Goal: Task Accomplishment & Management: Use online tool/utility

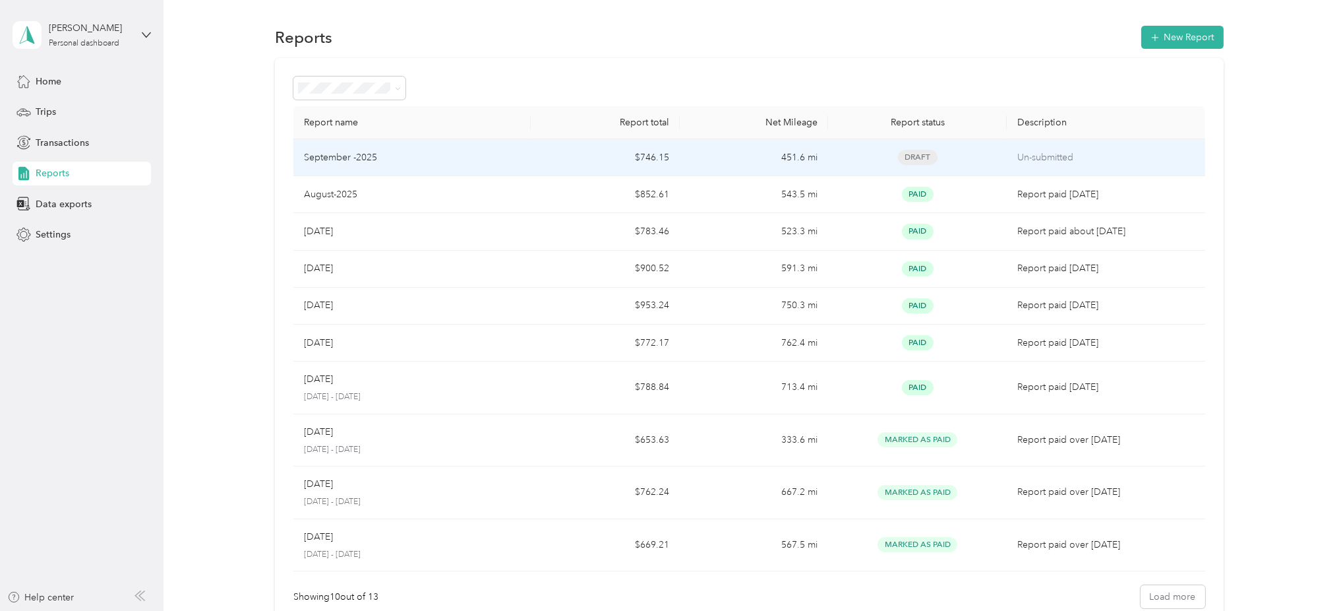
click at [421, 157] on div "September -2025" at bounding box center [412, 157] width 217 height 15
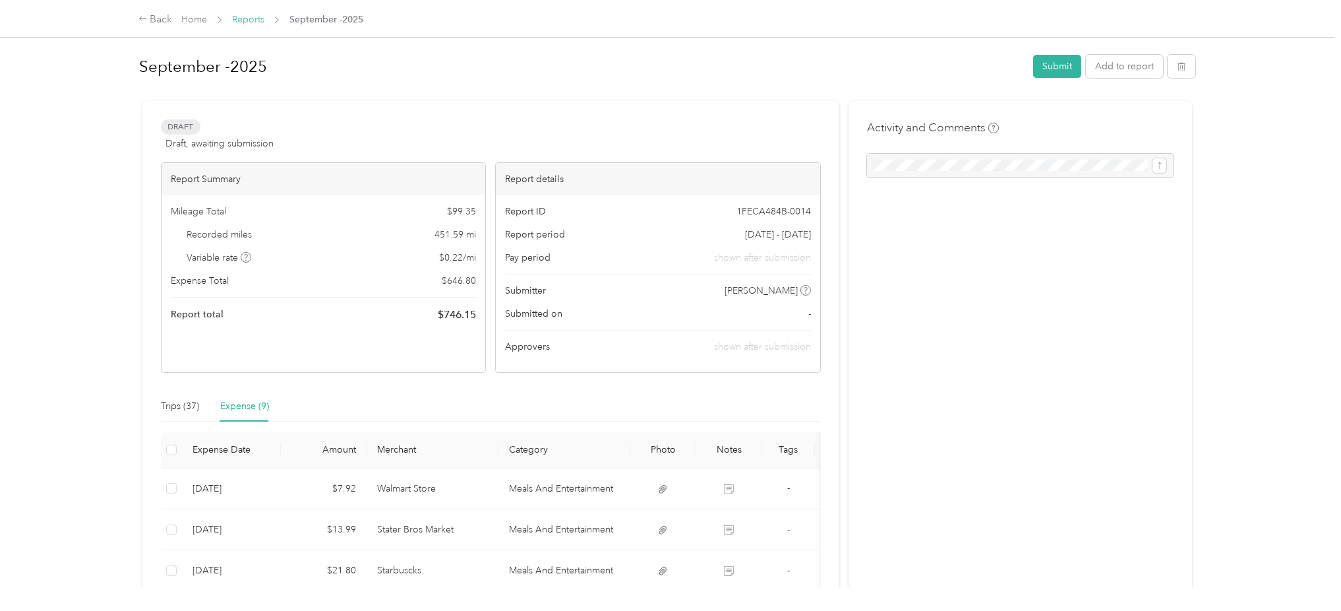
click at [235, 22] on link "Reports" at bounding box center [248, 19] width 32 height 11
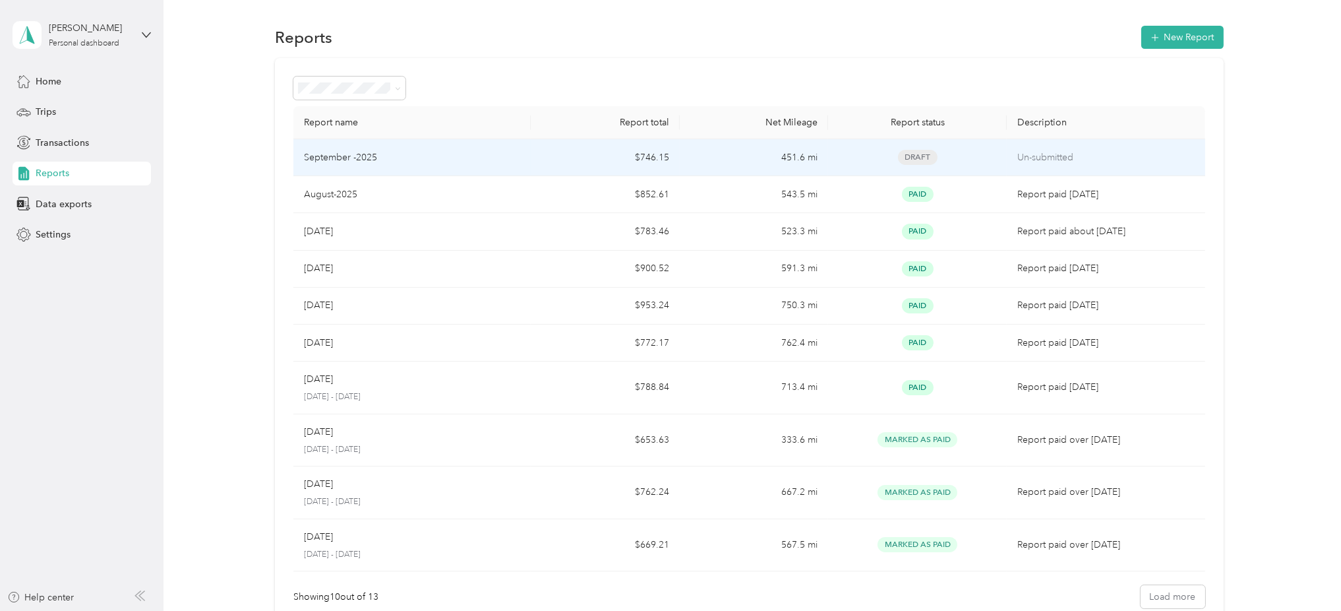
click at [656, 163] on td "$746.15" at bounding box center [605, 157] width 148 height 37
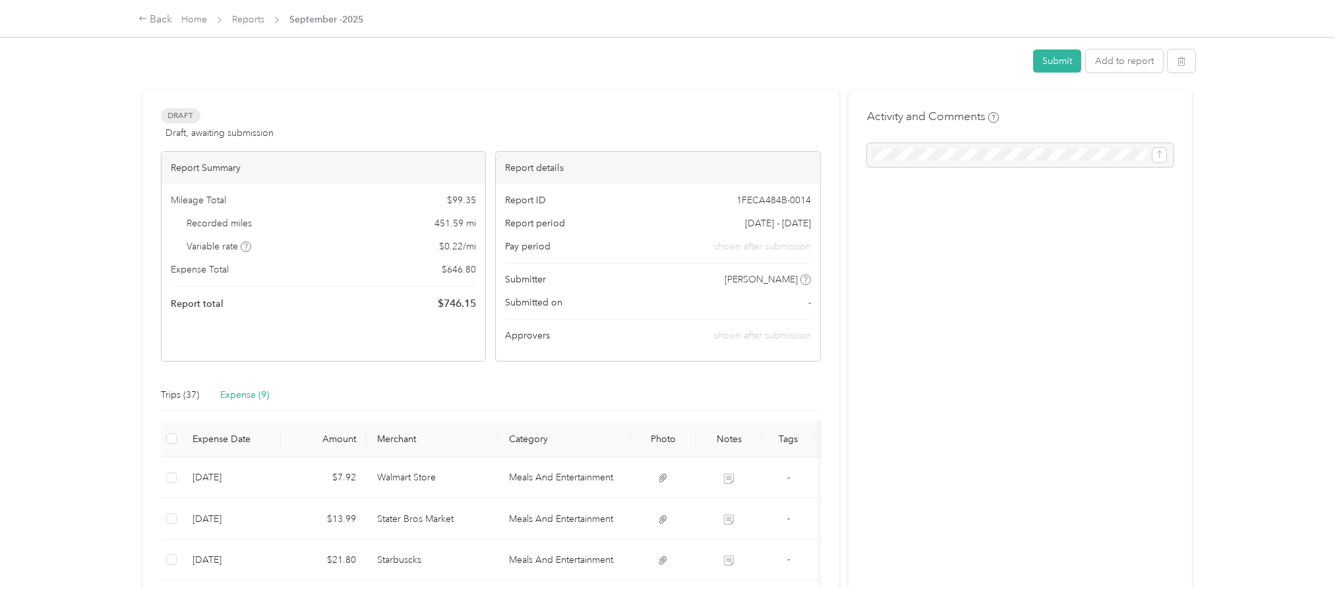
click at [656, 163] on div "Report details" at bounding box center [658, 168] width 324 height 32
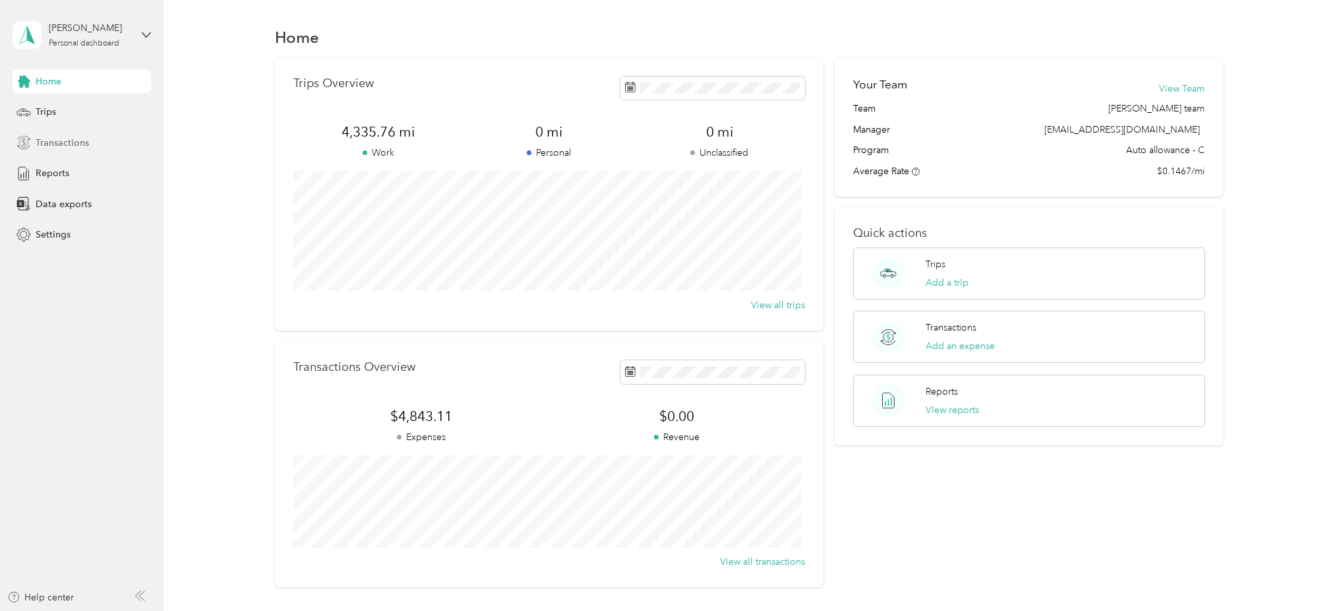
click at [45, 144] on span "Transactions" at bounding box center [62, 143] width 53 height 14
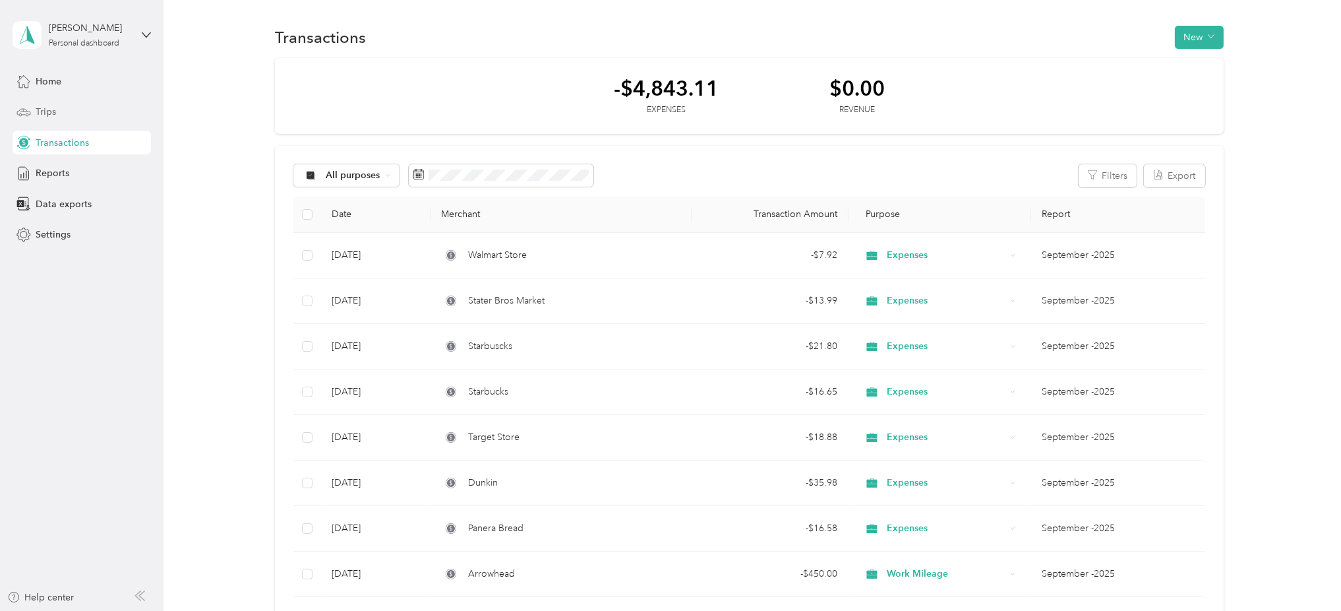
click at [65, 116] on div "Trips" at bounding box center [82, 112] width 138 height 24
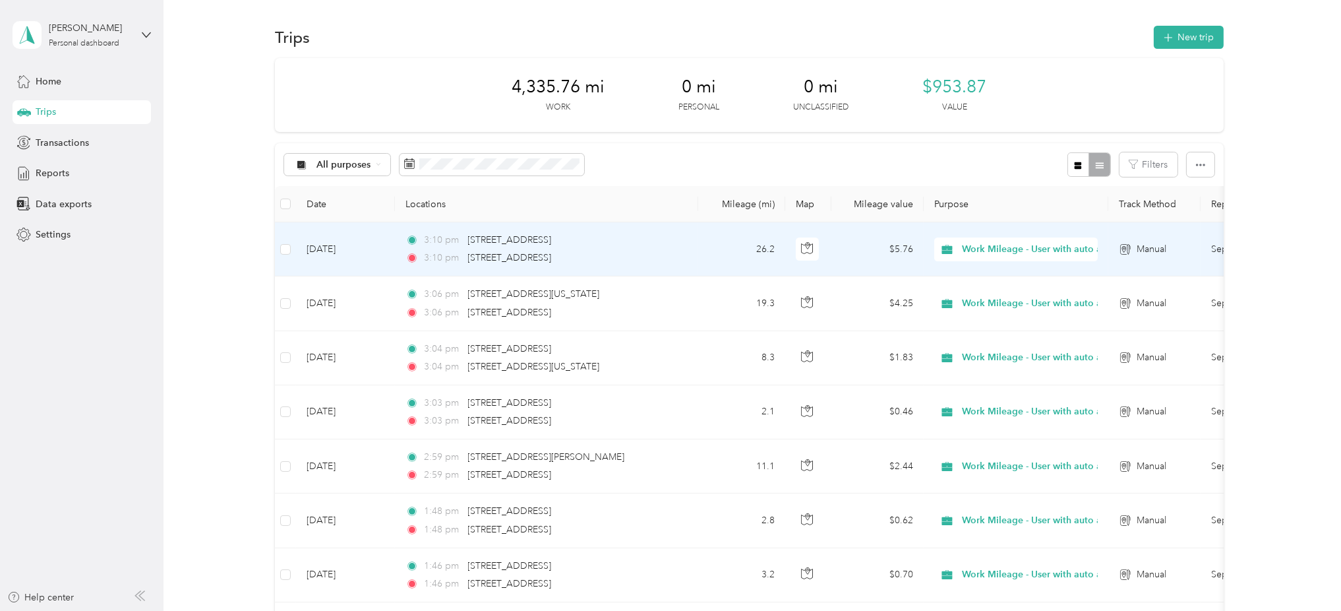
click at [627, 248] on div "3:10 pm 8645 Almond Avenue, Fontana 3:10 pm 6860 Sycamore Canyon Boulevard, Riv…" at bounding box center [544, 249] width 277 height 32
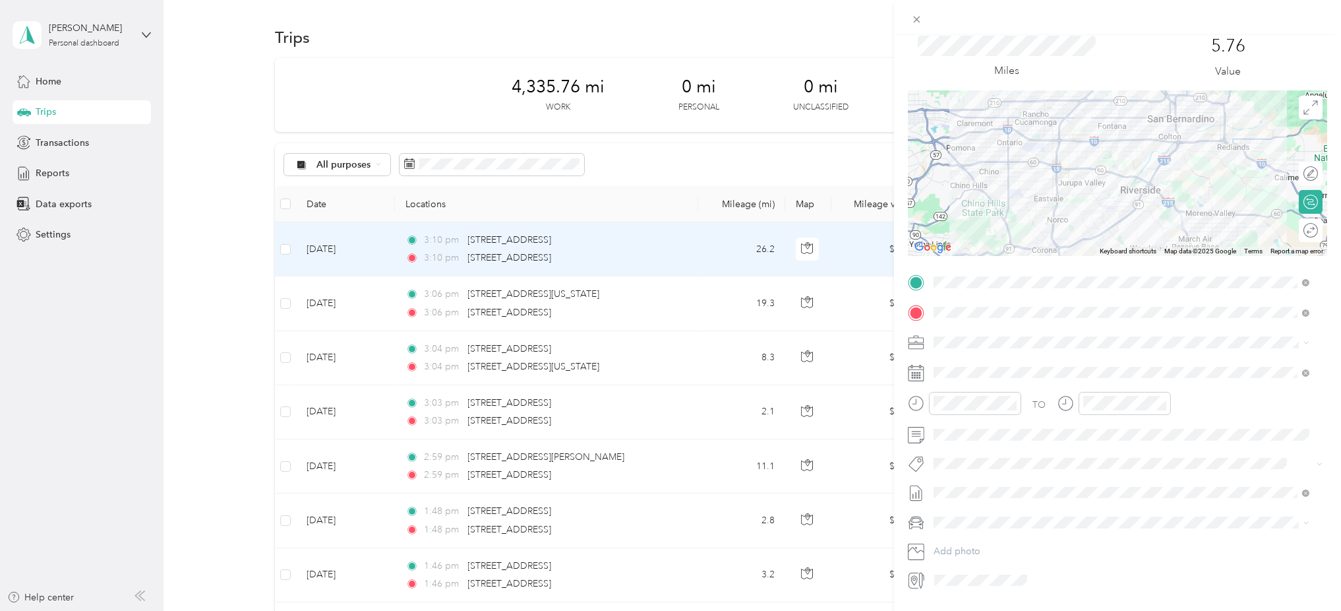
scroll to position [84, 0]
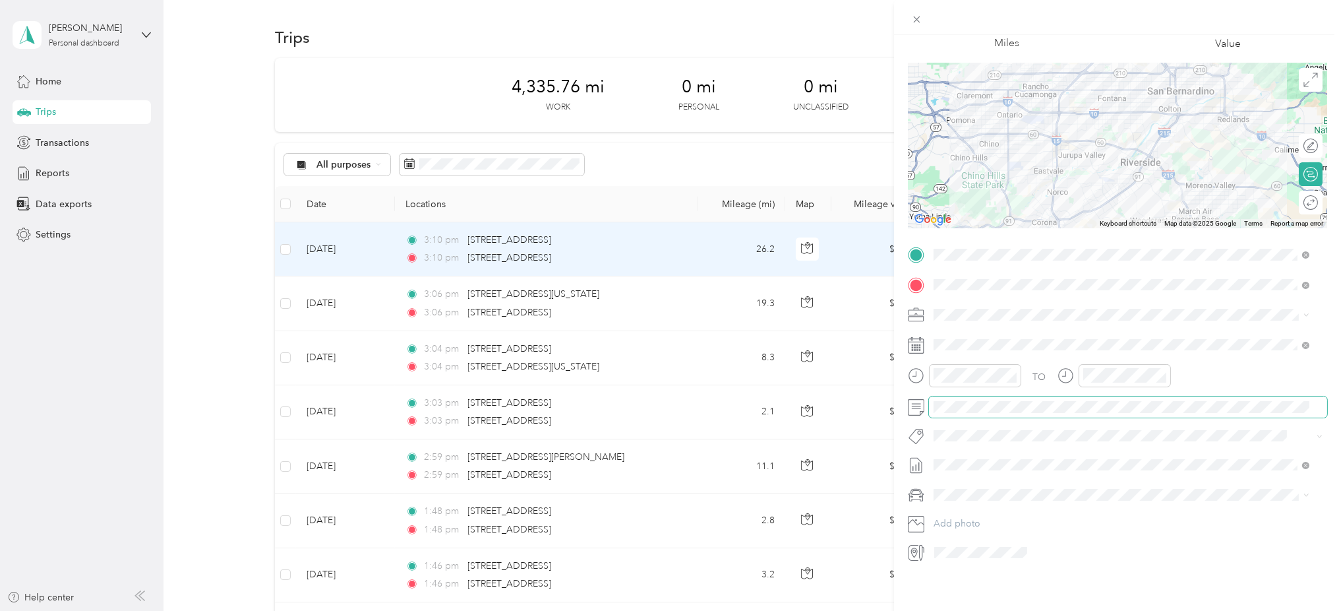
click at [1159, 380] on div "TO Add photo" at bounding box center [1117, 403] width 419 height 318
click at [635, 175] on div "Trip details Save This trip cannot be edited because it is either under review,…" at bounding box center [670, 305] width 1341 height 611
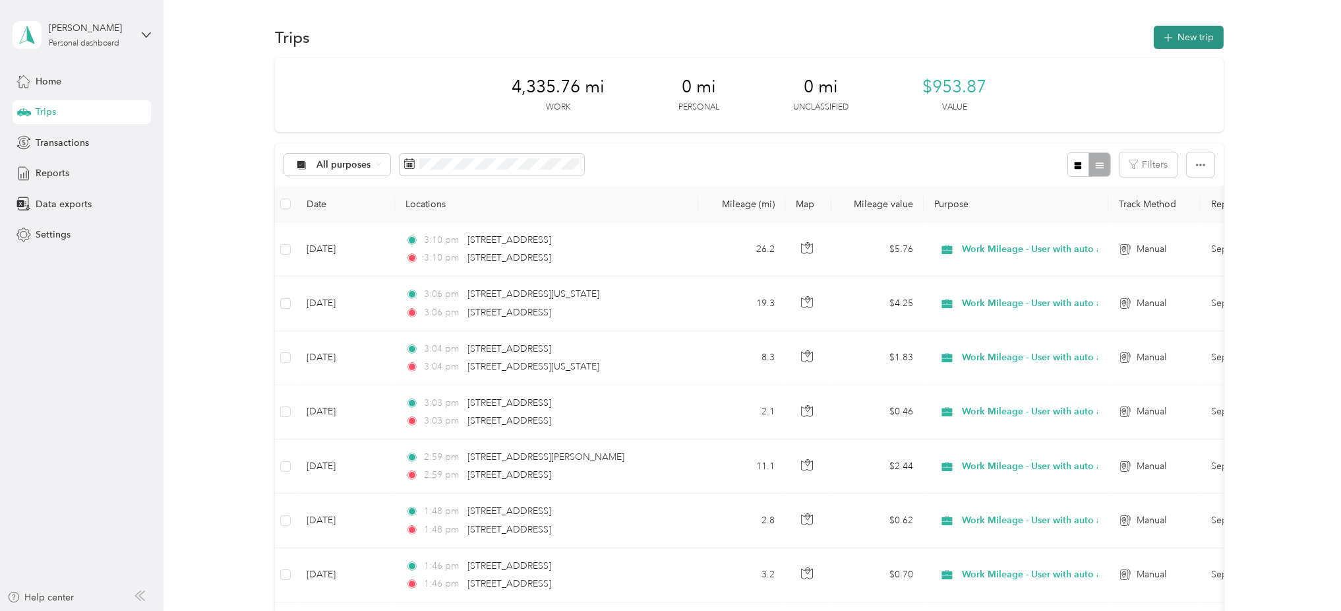
click at [1185, 33] on button "New trip" at bounding box center [1189, 37] width 70 height 23
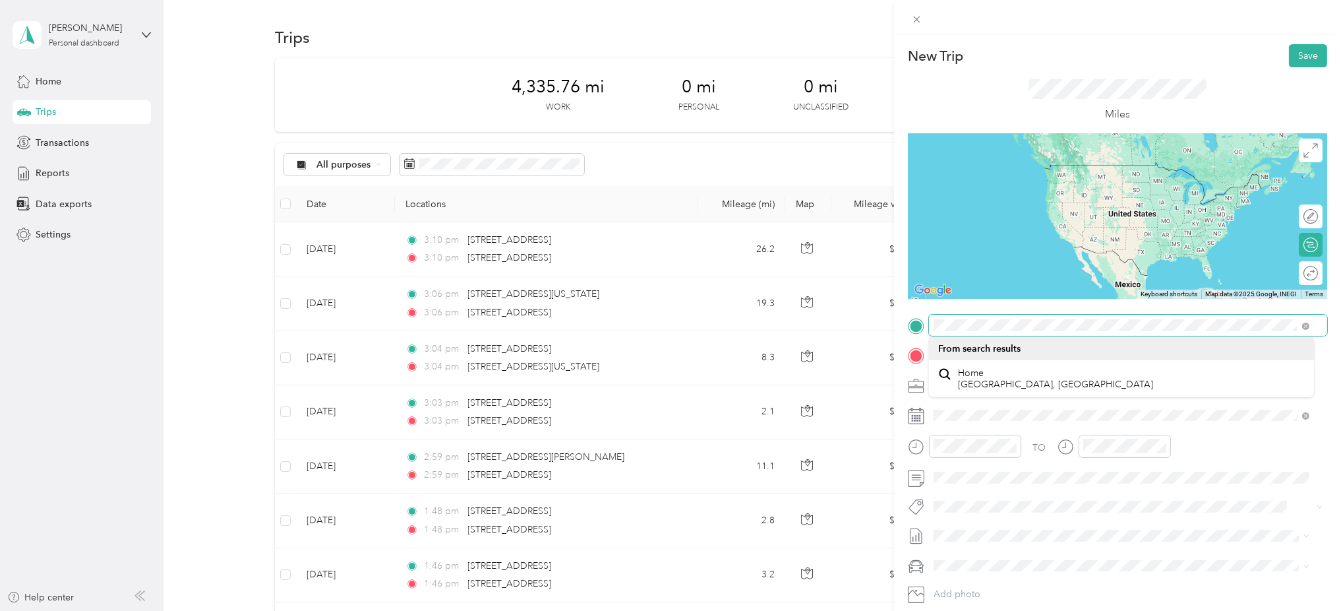
click at [899, 328] on form "New Trip Save This trip cannot be edited because it is either under review, app…" at bounding box center [1117, 338] width 447 height 589
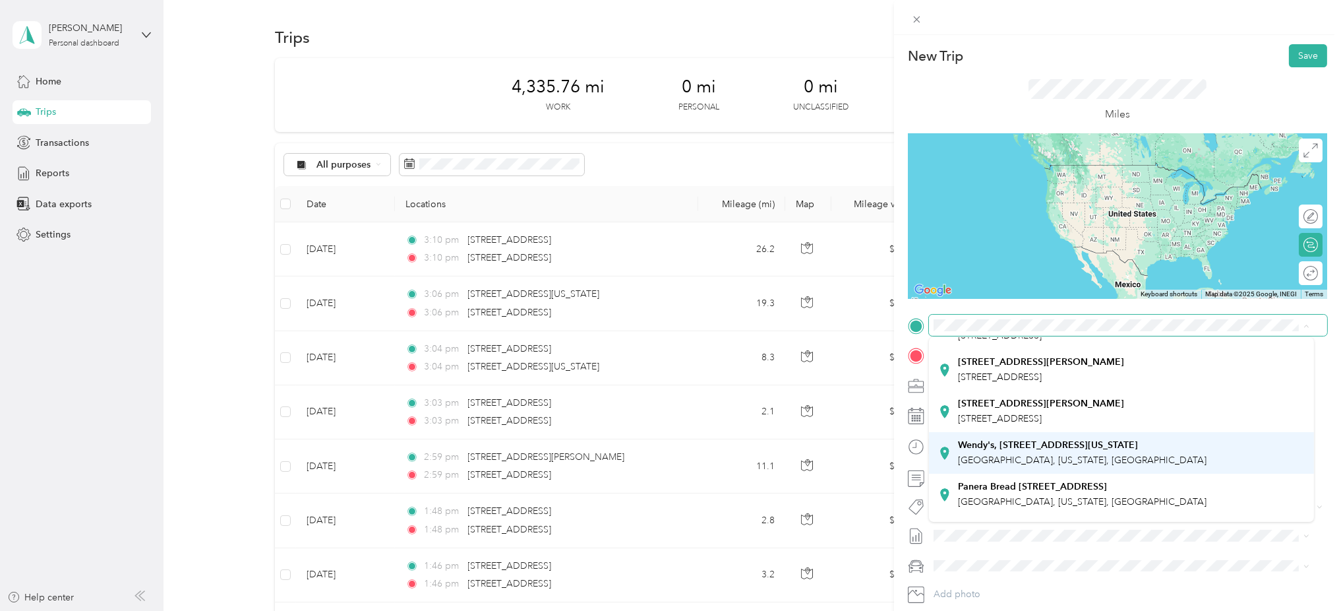
scroll to position [88, 0]
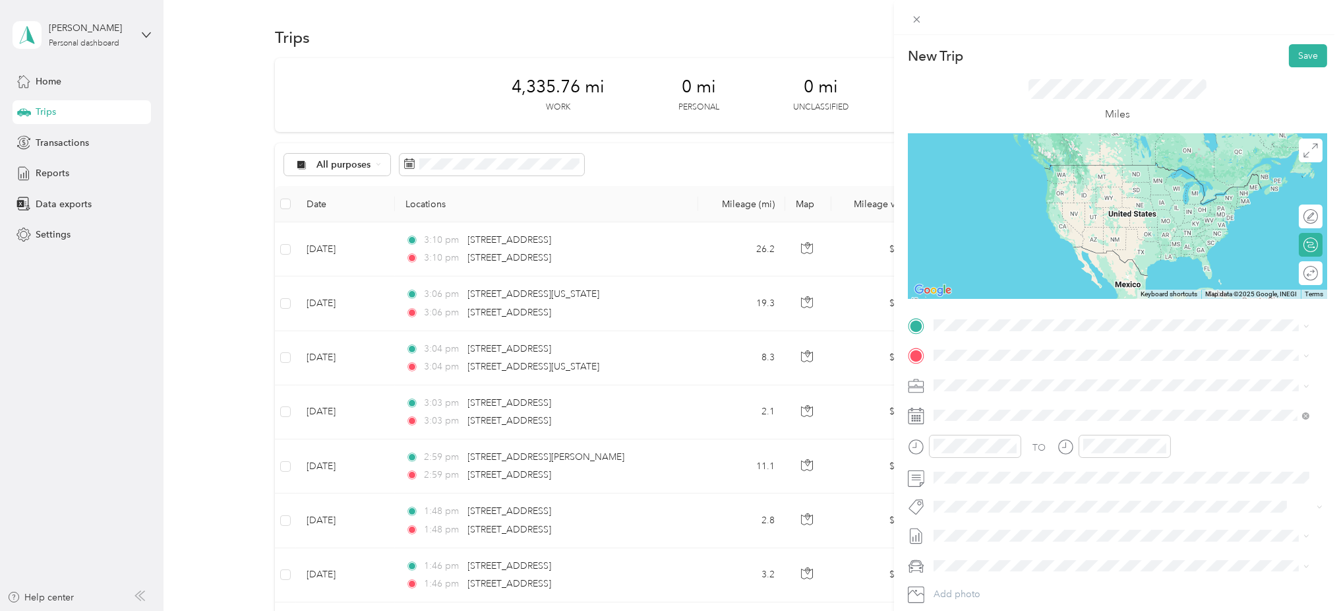
click at [973, 574] on span "September -2025" at bounding box center [970, 578] width 73 height 14
click at [986, 370] on span "6860 Sycamore Canyon Boulevard Riverside, California 92507, United States" at bounding box center [1025, 373] width 132 height 12
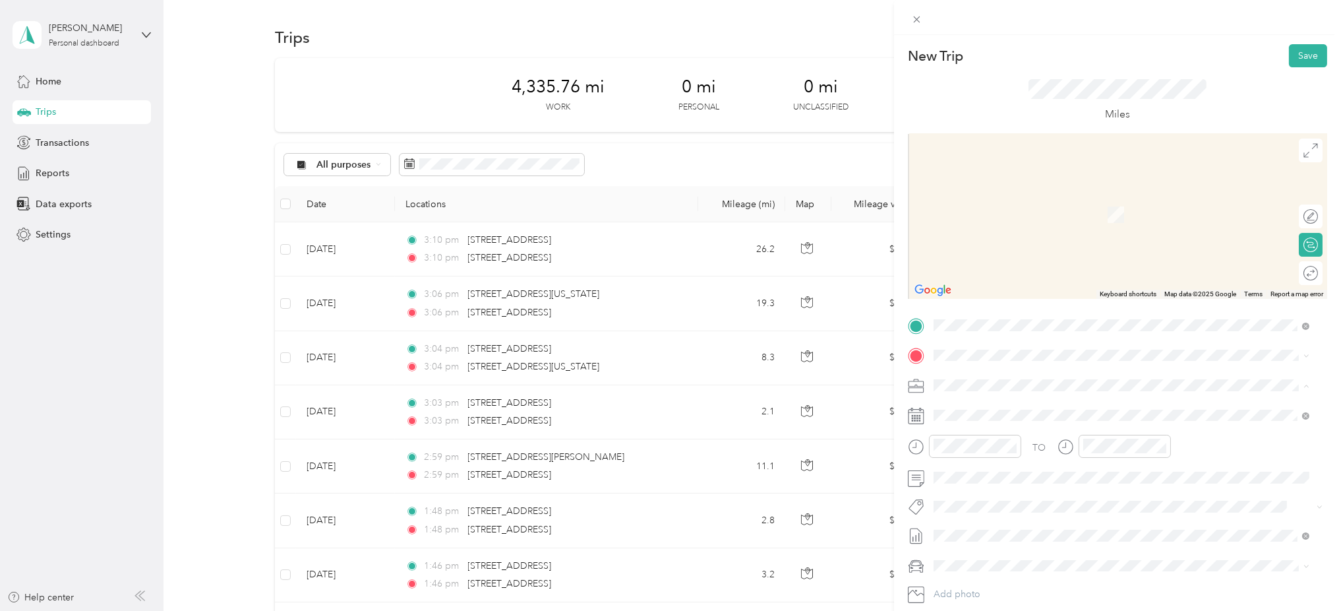
click at [975, 453] on span "Work Mileage - User with auto allowance" at bounding box center [1022, 454] width 169 height 11
click at [1039, 406] on span "14900 Meridian Parkway March Air Reserve Base, California 92518, United States" at bounding box center [1025, 403] width 132 height 12
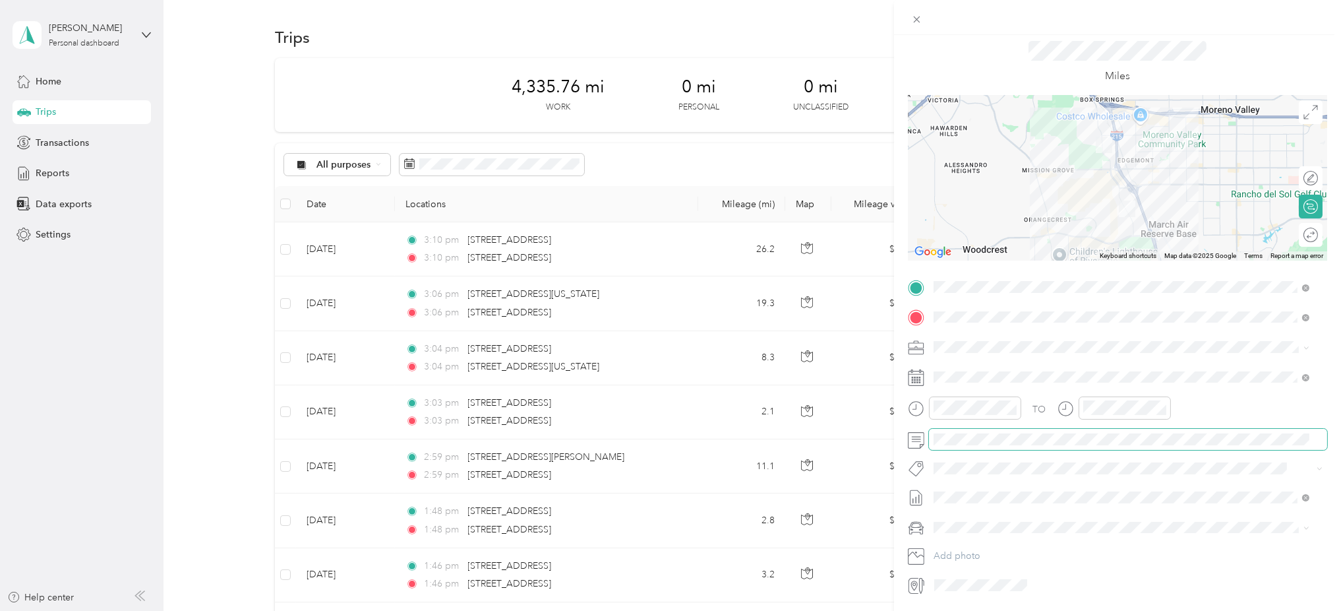
scroll to position [0, 0]
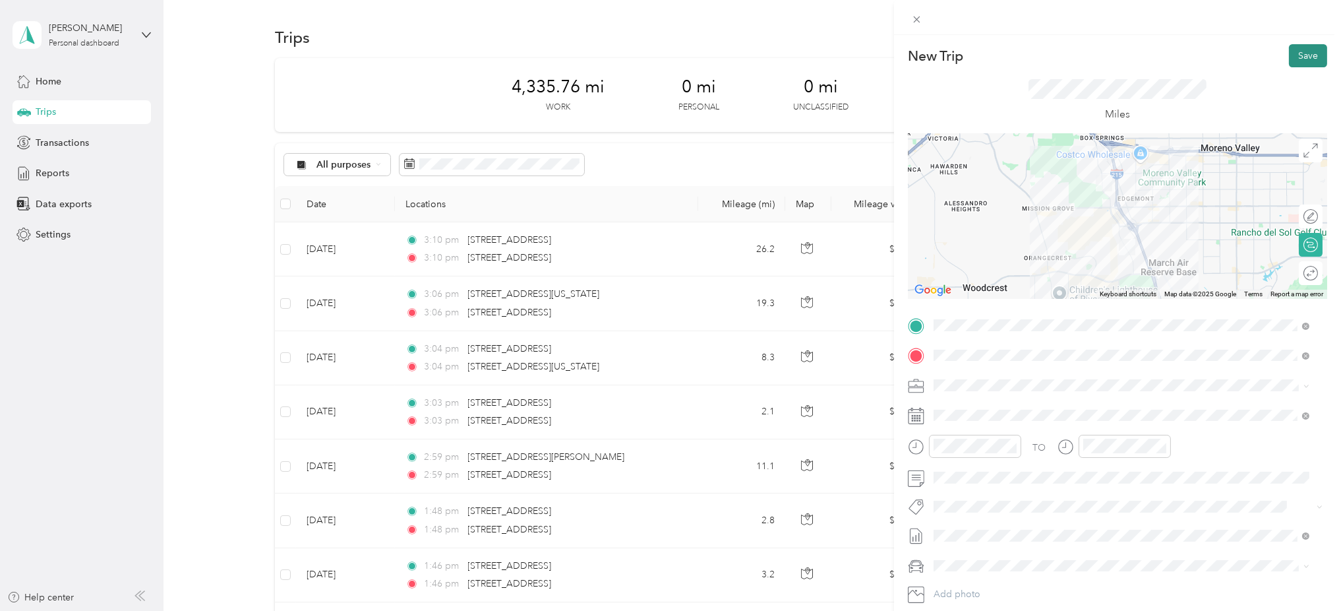
click at [1289, 59] on button "Save" at bounding box center [1308, 55] width 38 height 23
